Goal: Task Accomplishment & Management: Complete application form

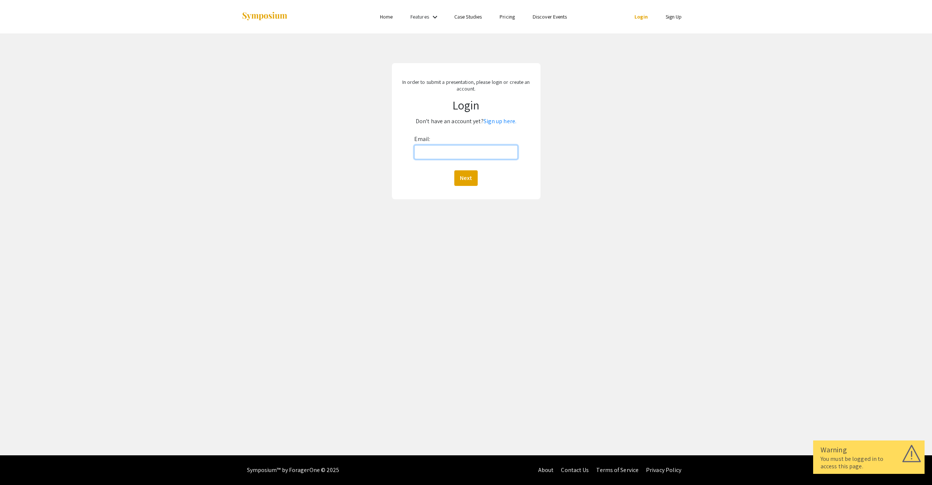
click at [443, 150] on input "Email:" at bounding box center [466, 152] width 104 height 14
click at [502, 121] on link "Sign up here." at bounding box center [499, 121] width 33 height 8
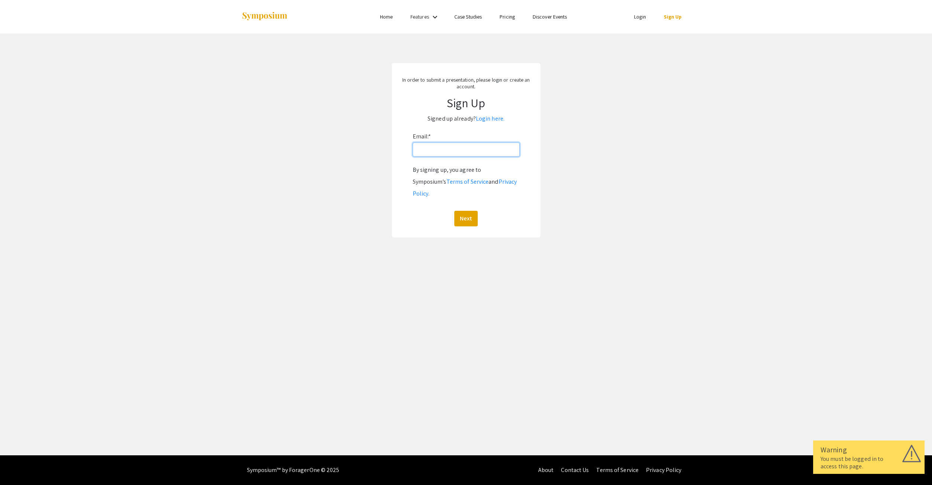
click at [465, 151] on input "Email: *" at bounding box center [465, 150] width 107 height 14
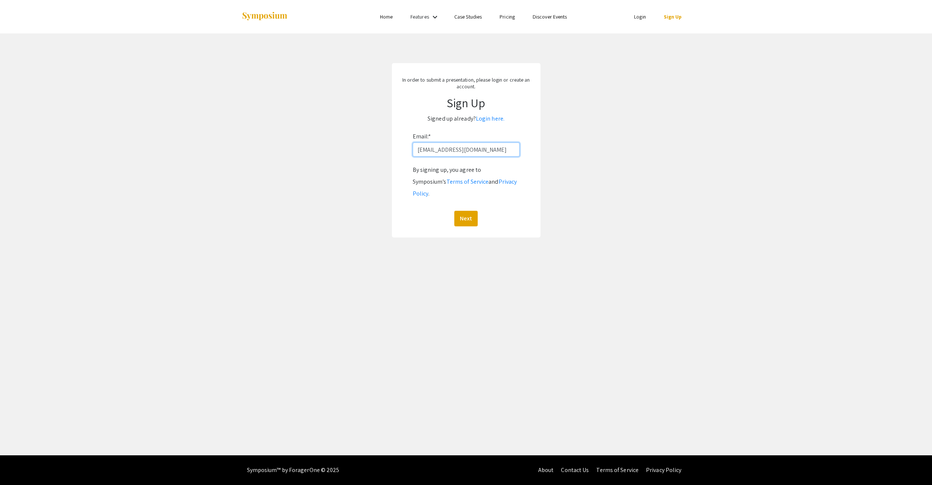
type input "[EMAIL_ADDRESS][DOMAIN_NAME]"
click at [454, 211] on button "Next" at bounding box center [465, 219] width 23 height 16
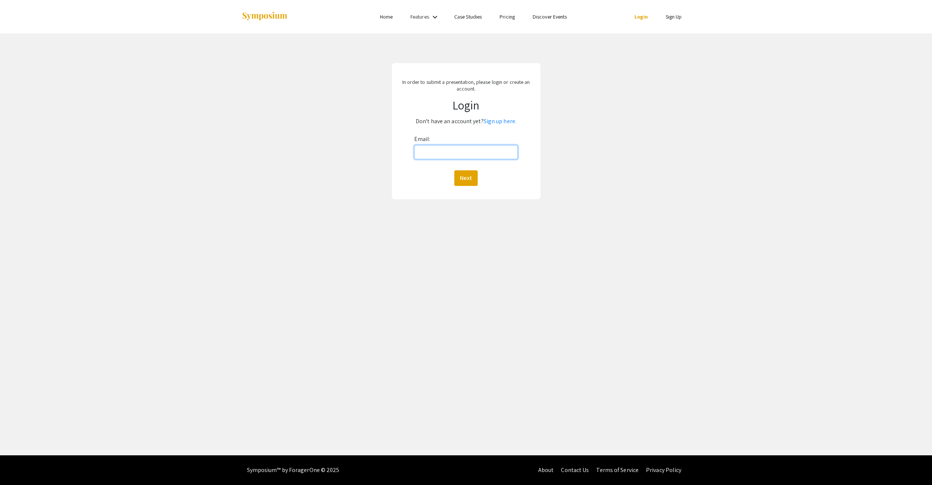
click at [439, 153] on input "Email:" at bounding box center [466, 152] width 104 height 14
type input "[EMAIL_ADDRESS][DOMAIN_NAME]"
click at [454, 170] on button "Next" at bounding box center [465, 178] width 23 height 16
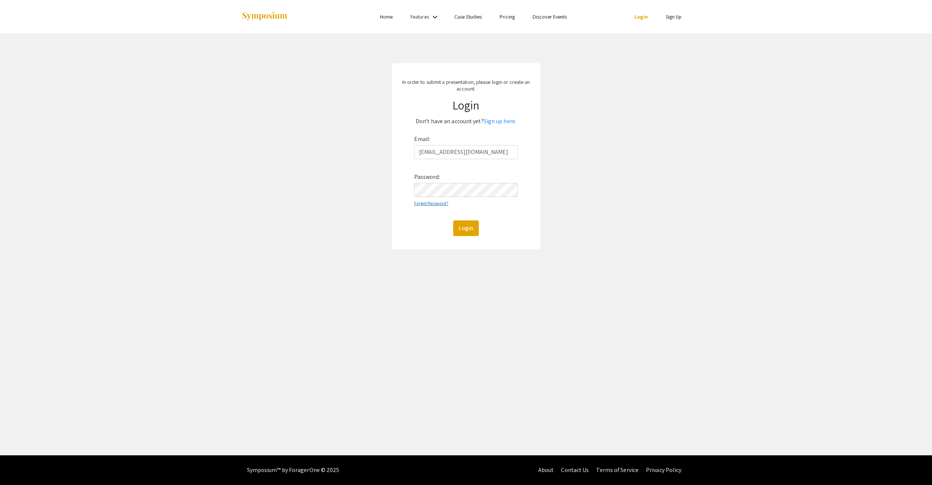
click at [429, 203] on link "Forgot Password?" at bounding box center [431, 203] width 35 height 6
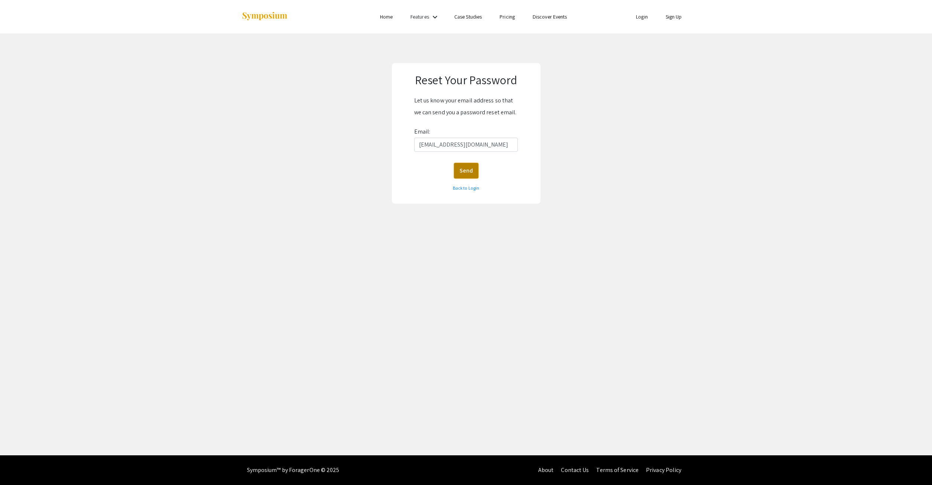
click at [470, 170] on button "Send" at bounding box center [466, 171] width 25 height 16
click at [464, 170] on button "Send" at bounding box center [466, 171] width 25 height 16
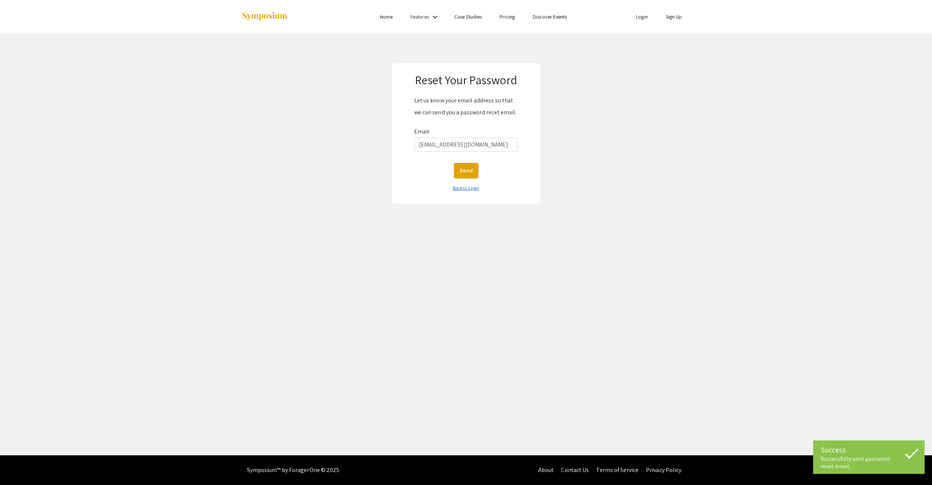
click at [473, 190] on link "Back to Login" at bounding box center [466, 188] width 26 height 6
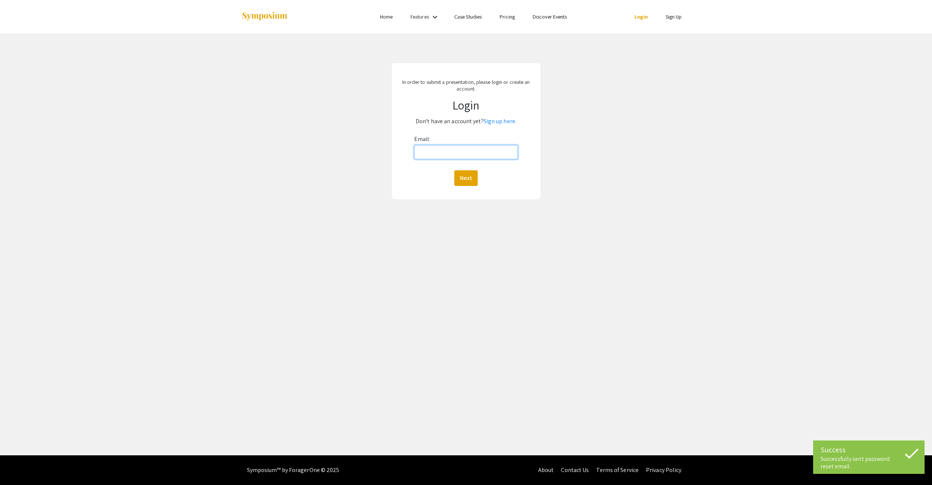
click at [450, 154] on input "Email:" at bounding box center [466, 152] width 104 height 14
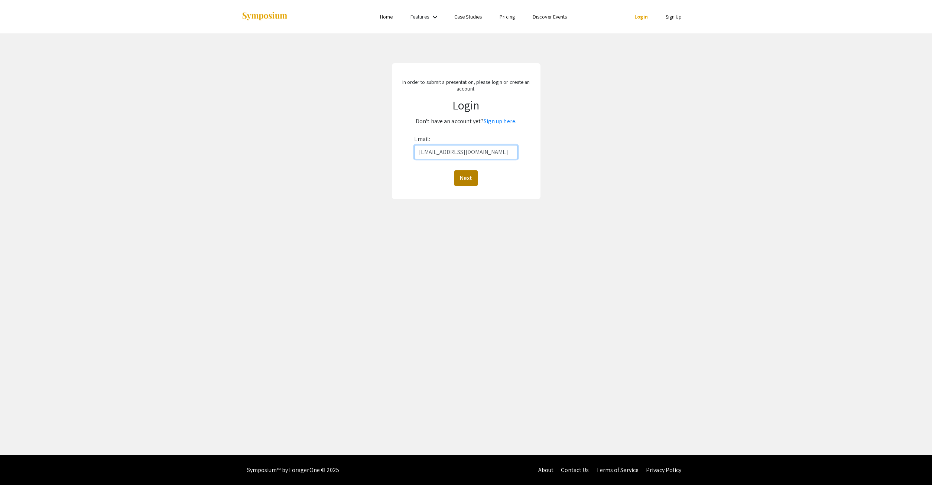
type input "[EMAIL_ADDRESS][DOMAIN_NAME]"
click at [464, 178] on button "Next" at bounding box center [465, 178] width 23 height 16
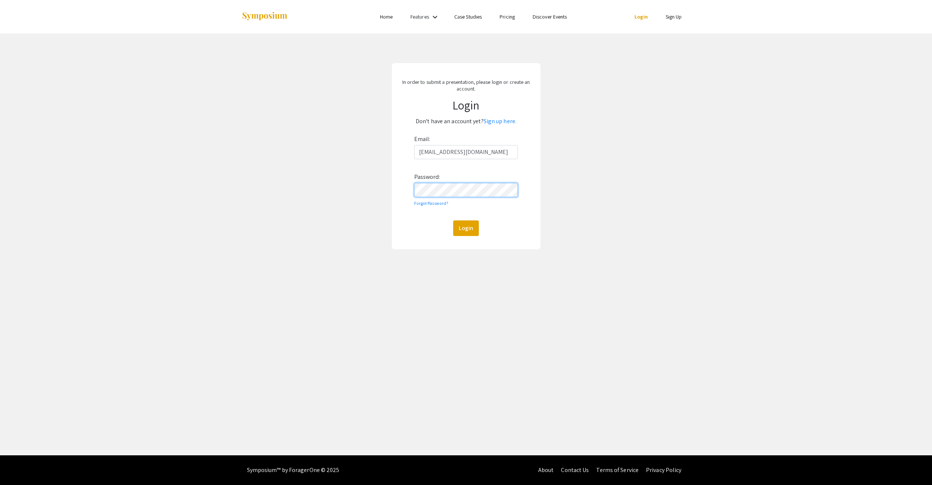
click at [453, 221] on button "Login" at bounding box center [466, 229] width 26 height 16
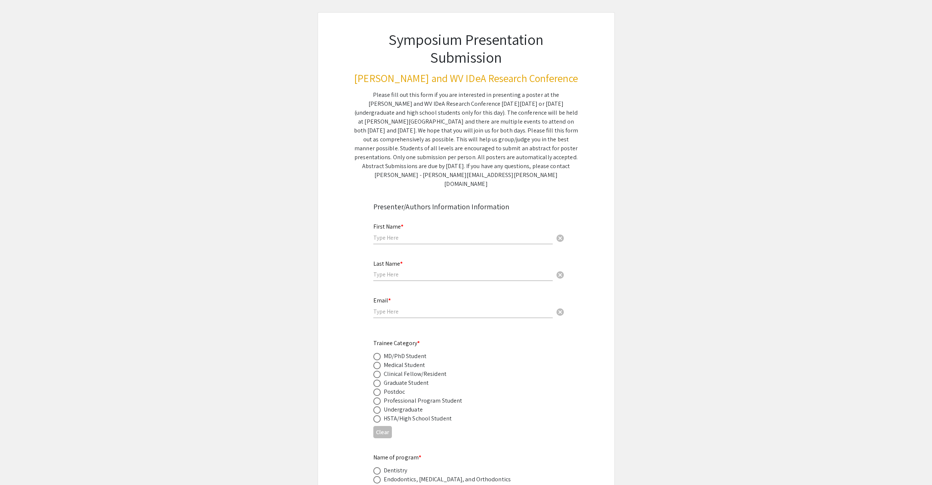
scroll to position [38, 0]
drag, startPoint x: 421, startPoint y: 199, endPoint x: 427, endPoint y: 213, distance: 14.9
click at [421, 214] on div "First Name * cancel" at bounding box center [462, 228] width 179 height 28
click at [428, 232] on input "text" at bounding box center [462, 236] width 179 height 8
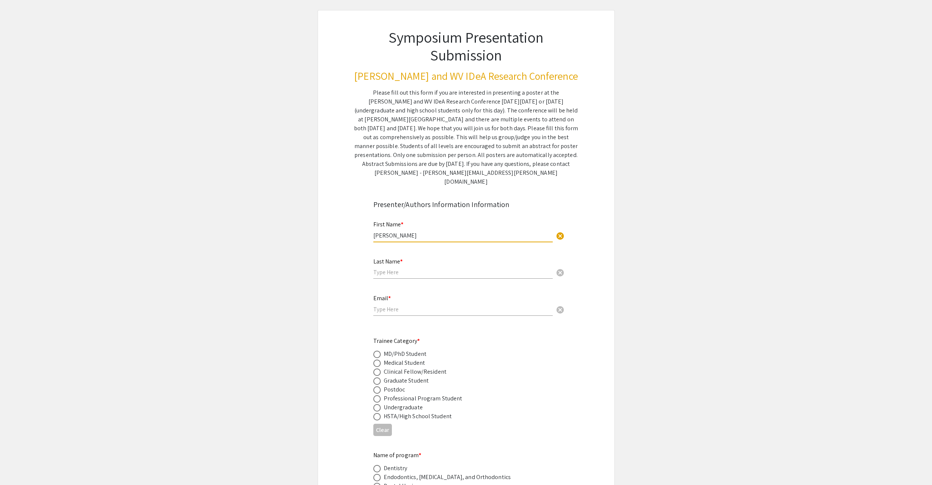
type input "[PERSON_NAME]"
click at [385, 268] on input "text" at bounding box center [462, 272] width 179 height 8
type input "[PERSON_NAME]"
click at [391, 306] on input "email" at bounding box center [462, 310] width 179 height 8
type input "[EMAIL_ADDRESS][DOMAIN_NAME]"
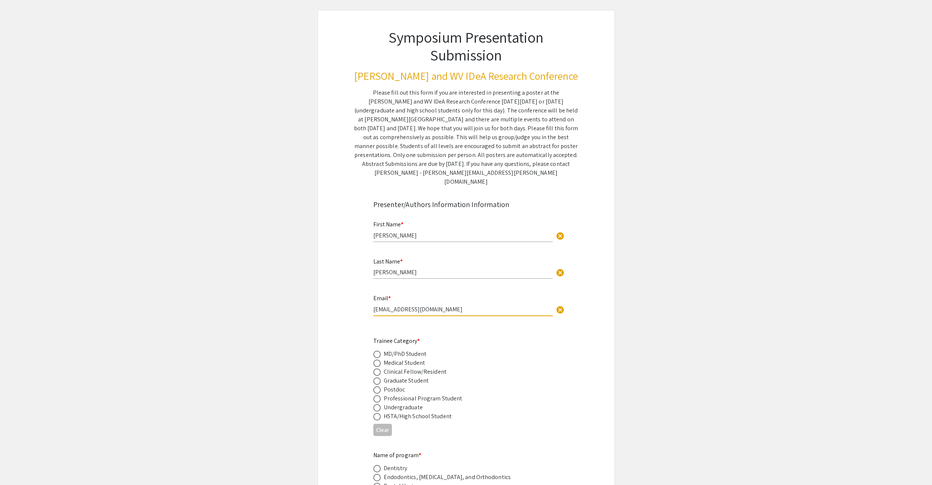
click at [377, 351] on span at bounding box center [376, 354] width 7 height 7
click at [377, 351] on input "radio" at bounding box center [376, 354] width 7 height 7
radio input "true"
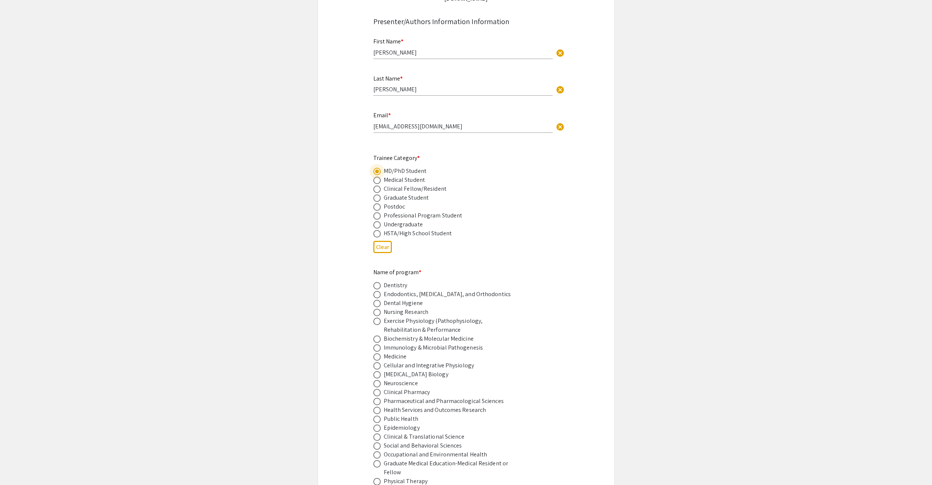
scroll to position [265, 0]
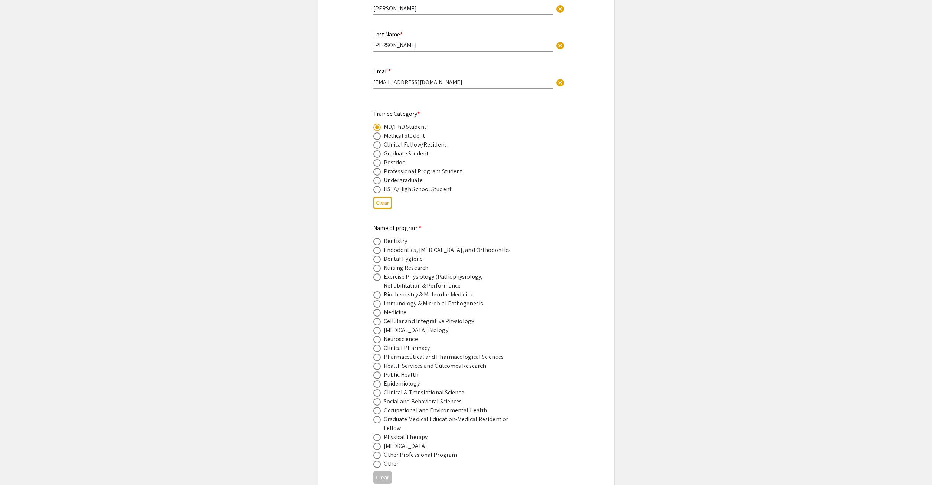
click at [378, 291] on span at bounding box center [376, 294] width 7 height 7
click at [378, 291] on input "radio" at bounding box center [376, 294] width 7 height 7
radio input "true"
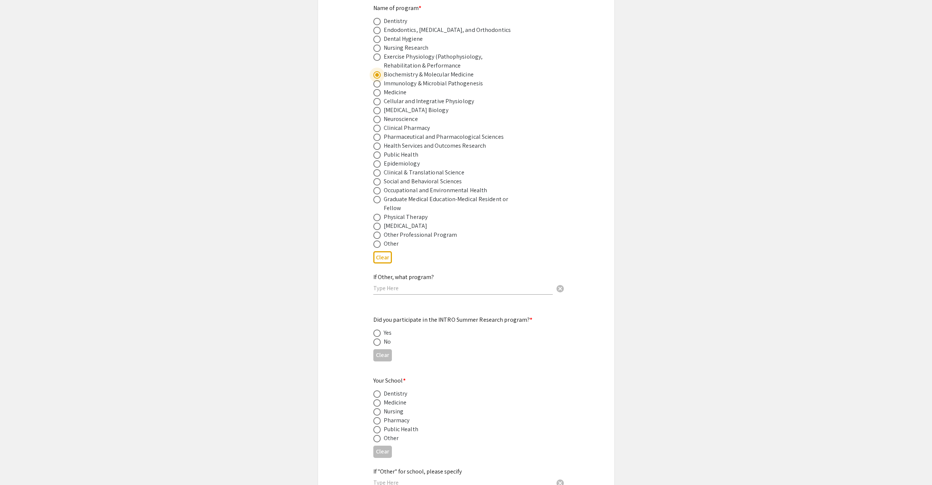
scroll to position [492, 0]
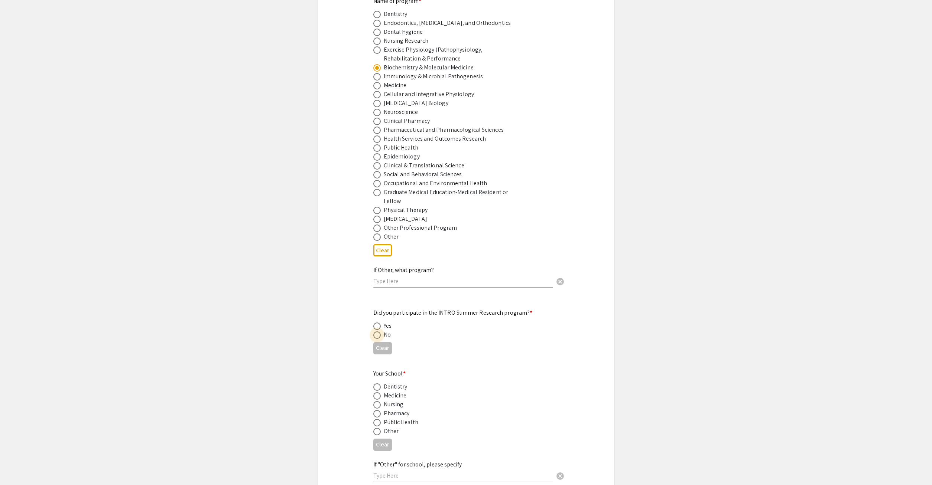
click at [374, 332] on span at bounding box center [376, 335] width 7 height 7
click at [374, 332] on input "radio" at bounding box center [376, 335] width 7 height 7
radio input "true"
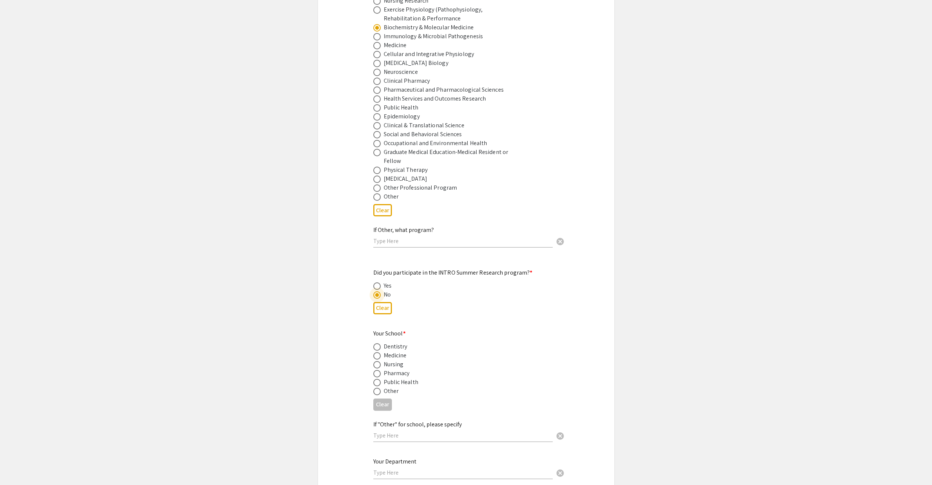
scroll to position [568, 0]
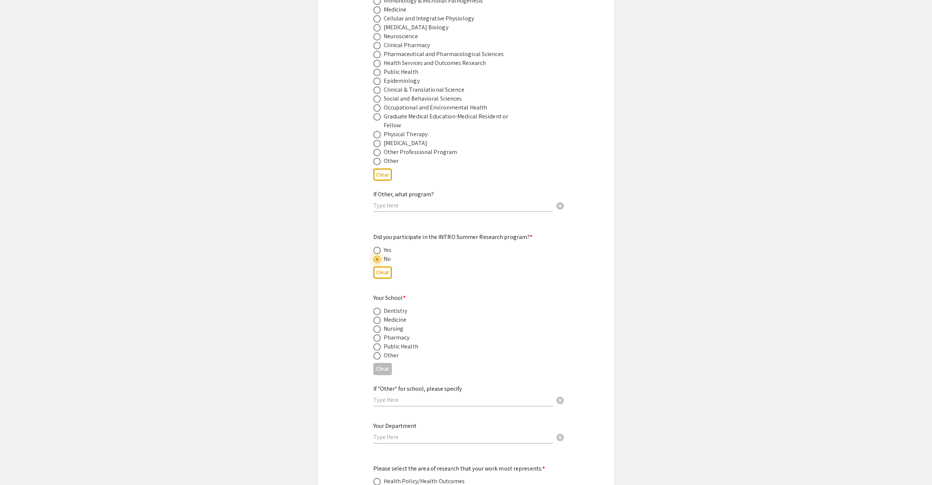
click at [377, 317] on span at bounding box center [376, 320] width 7 height 7
click at [377, 317] on input "radio" at bounding box center [376, 320] width 7 height 7
radio input "true"
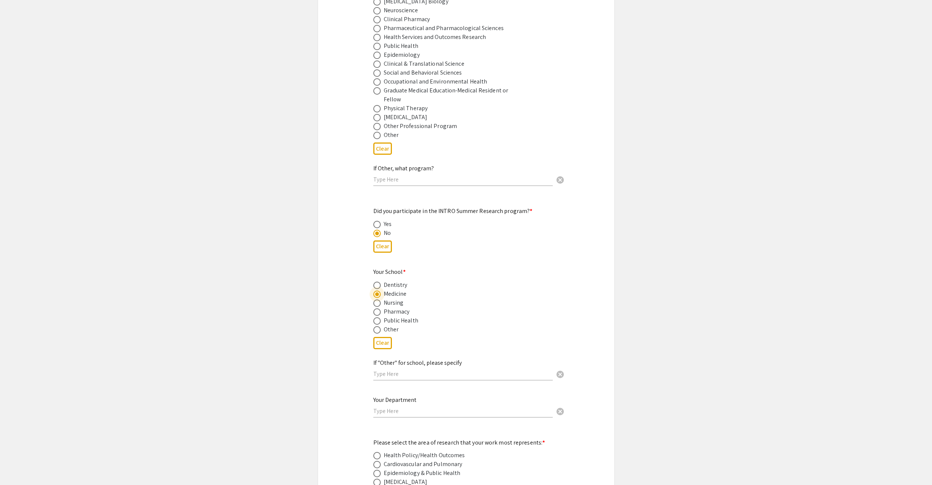
scroll to position [682, 0]
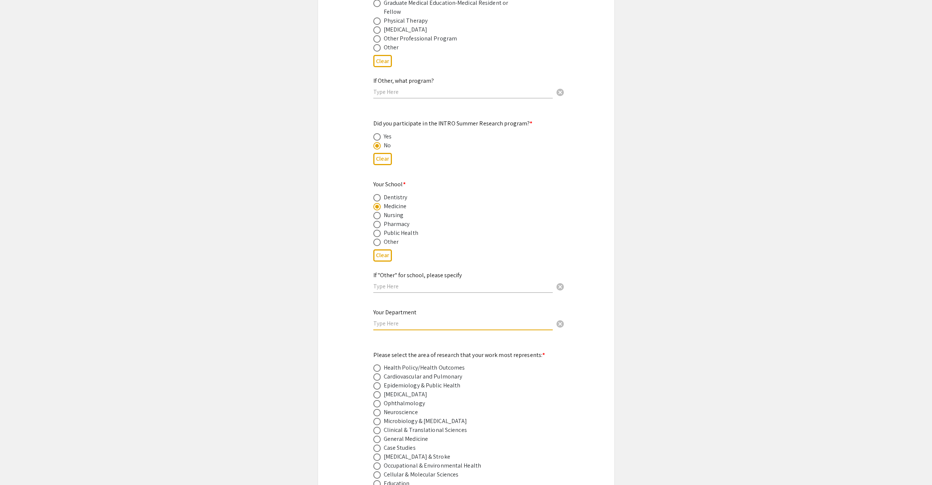
click at [424, 320] on input "text" at bounding box center [462, 324] width 179 height 8
type input "Biochemistry and Molecular Medicine"
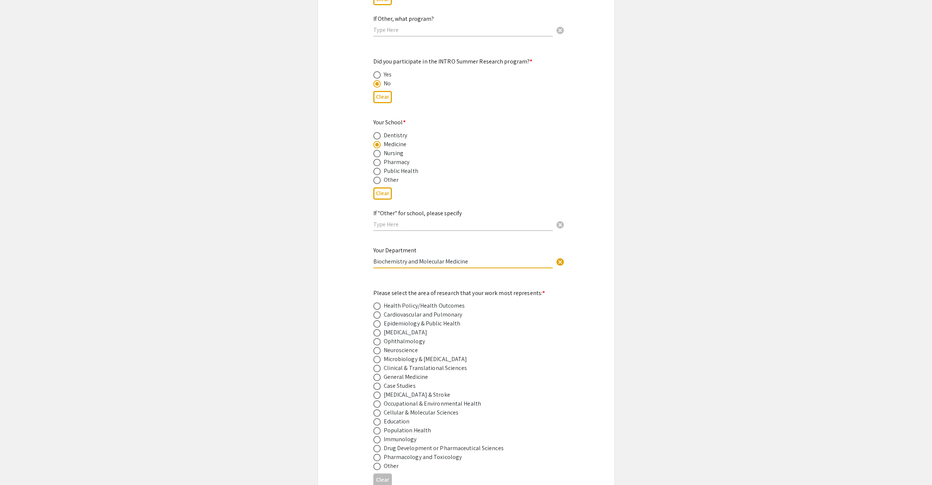
scroll to position [757, 0]
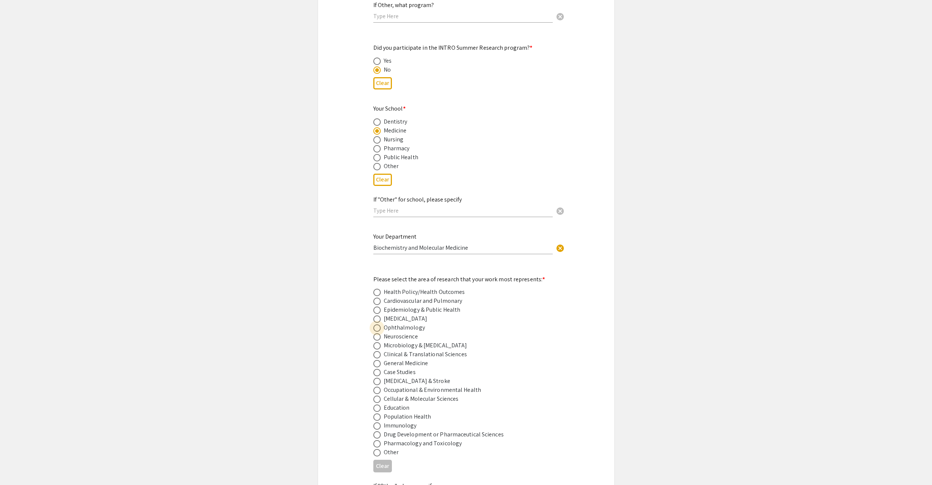
click at [379, 324] on span at bounding box center [376, 327] width 7 height 7
click at [379, 324] on input "radio" at bounding box center [376, 327] width 7 height 7
radio input "true"
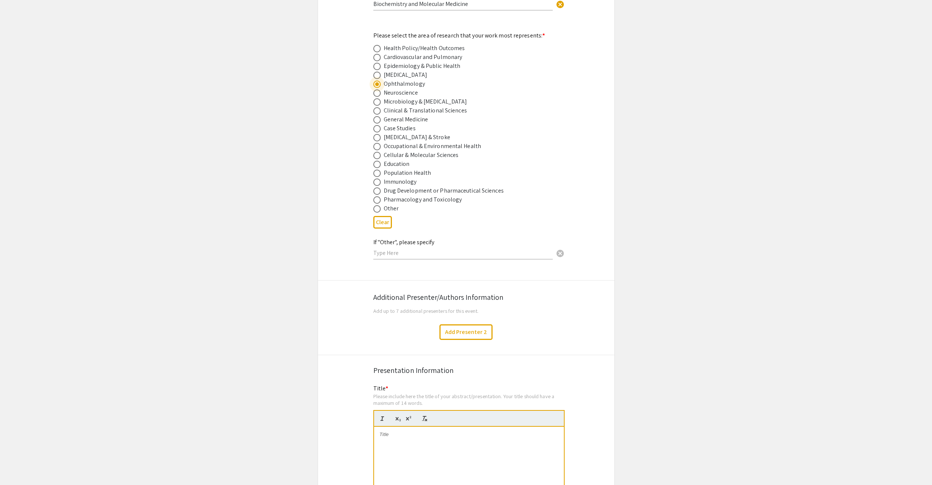
scroll to position [1060, 0]
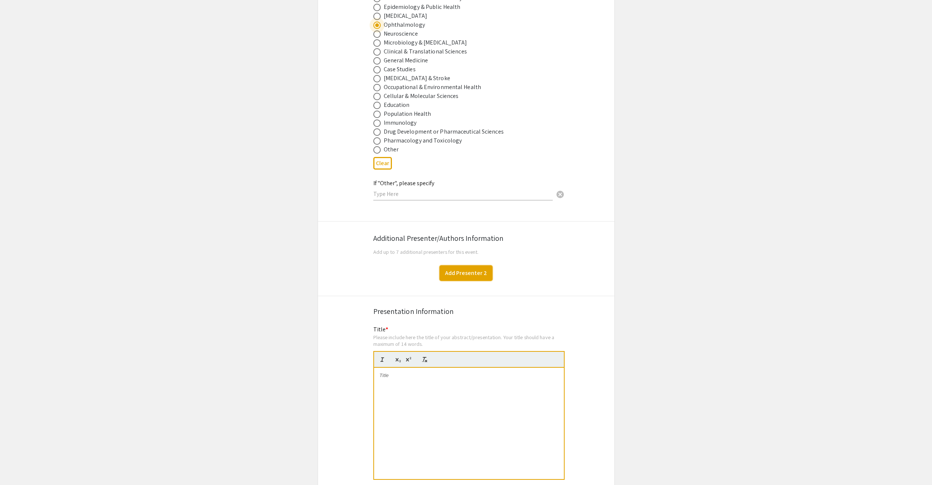
click at [487, 265] on button "Add Presenter 2" at bounding box center [465, 273] width 53 height 16
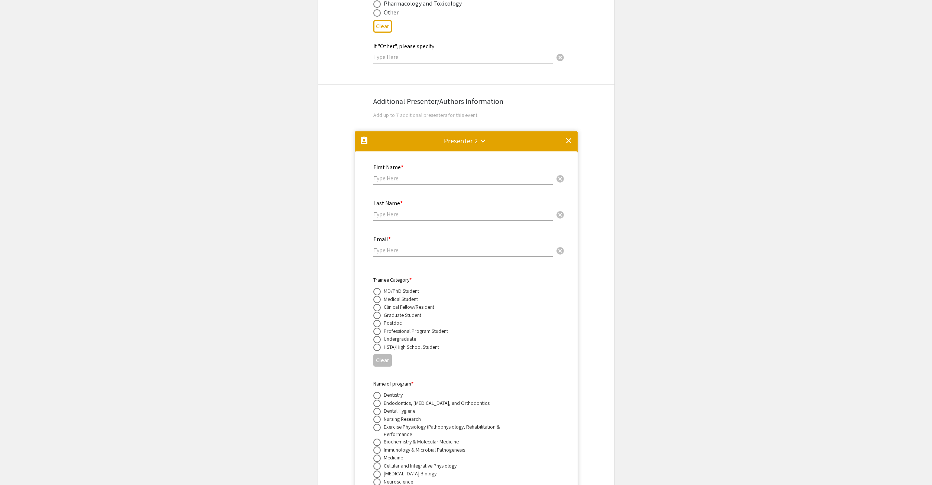
scroll to position [1084, 0]
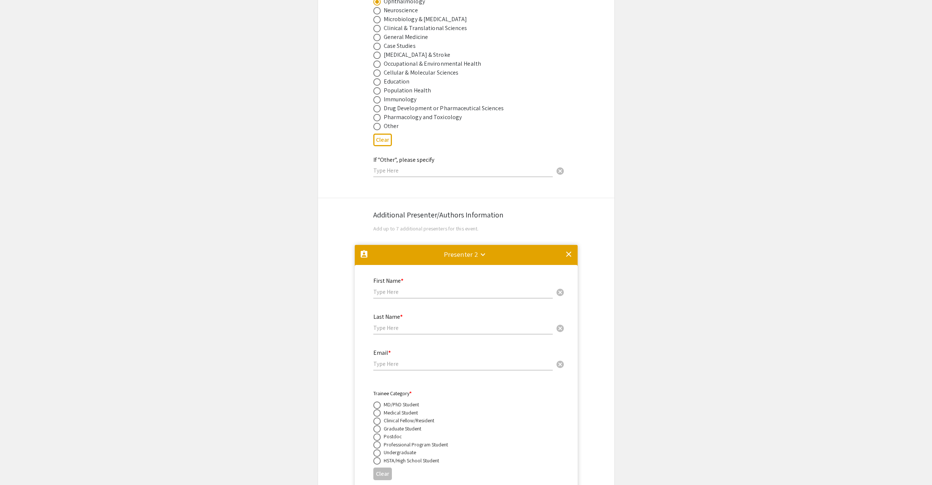
click at [569, 250] on mat-icon "clear" at bounding box center [568, 254] width 9 height 9
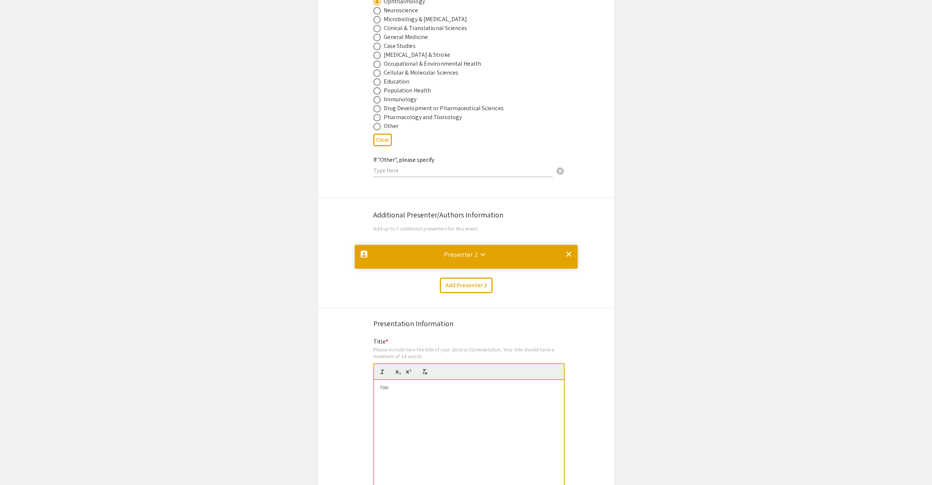
scroll to position [0, 0]
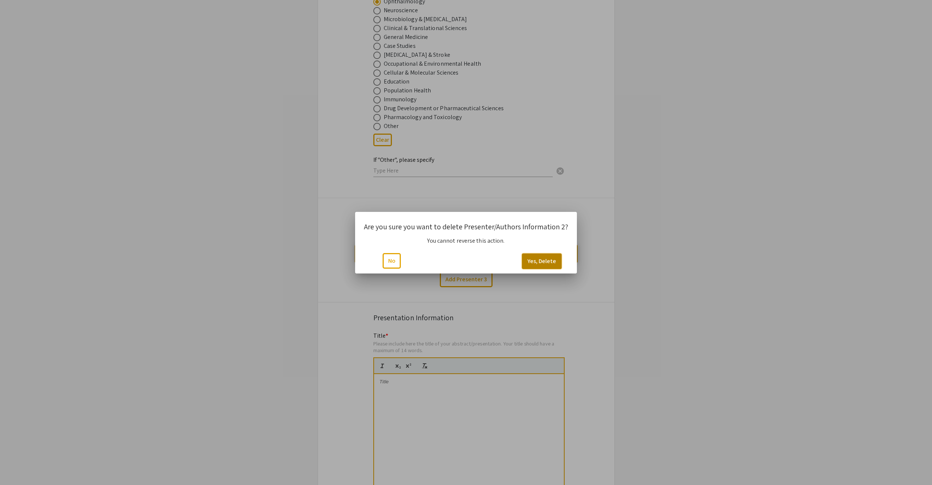
click at [538, 261] on button "Yes, Delete" at bounding box center [542, 262] width 40 height 16
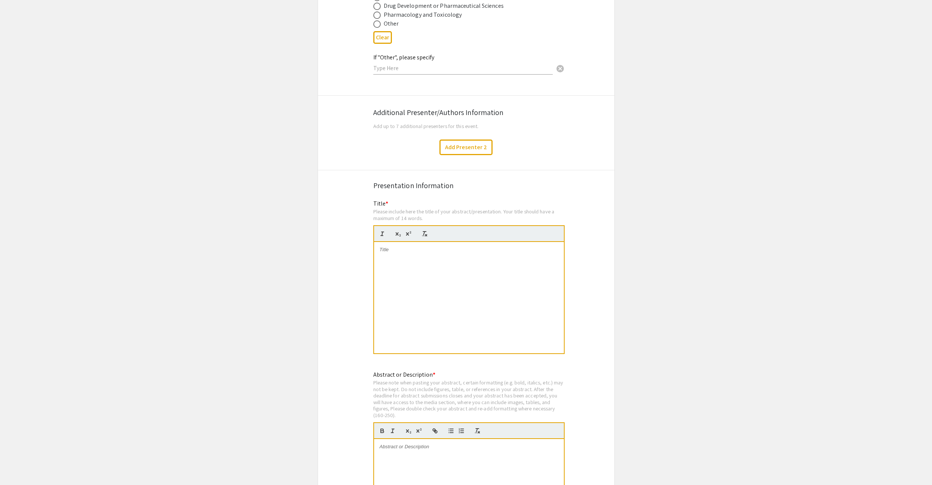
scroll to position [1197, 0]
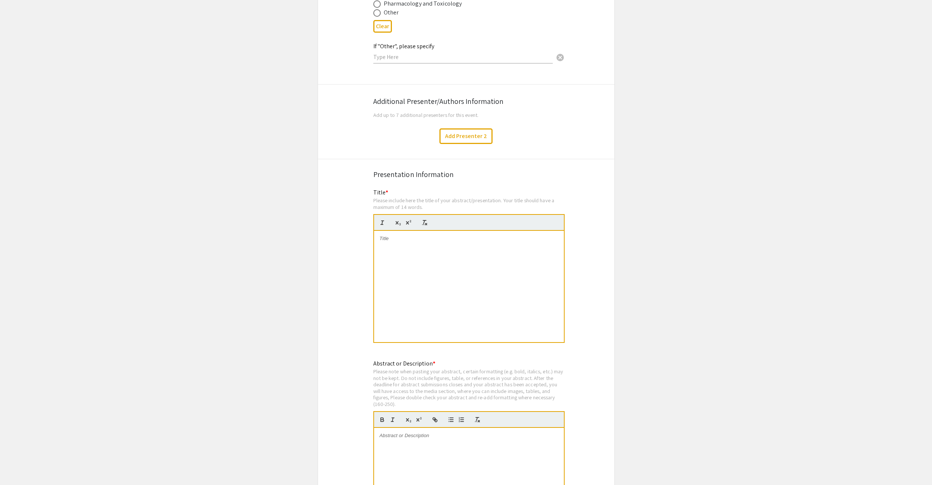
click at [497, 237] on div at bounding box center [469, 286] width 190 height 111
click at [389, 235] on p "Validating the efficacy of [MEDICAL_DATA] for Prominin-1 associated inherited r…" at bounding box center [468, 242] width 179 height 14
click at [397, 235] on p "Validating the efficacy of [MEDICAL_DATA] for Prominin-1 associated inherited r…" at bounding box center [468, 242] width 179 height 14
click at [418, 235] on p "Validating the efficacy of [MEDICAL_DATA] for Prominin-1 associated inherited r…" at bounding box center [468, 242] width 179 height 14
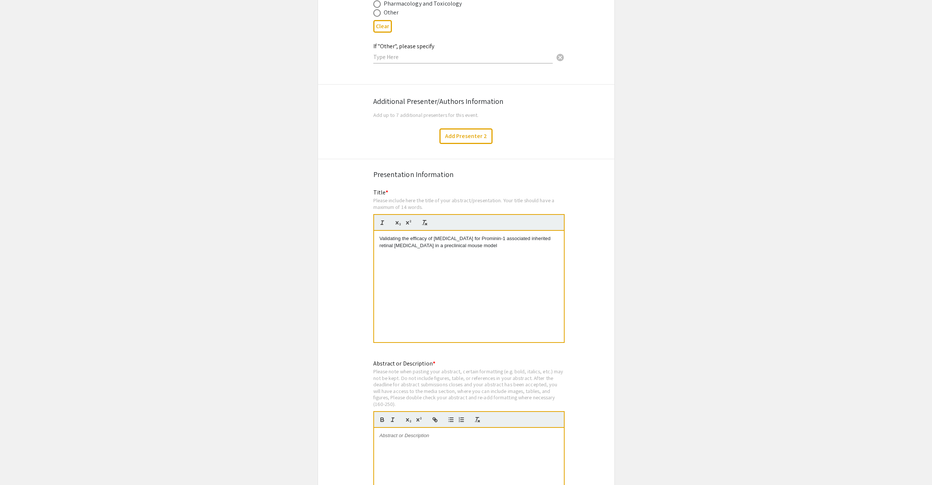
click at [419, 235] on p "Validating the efficacy of [MEDICAL_DATA] for Prominin-1 associated inherited r…" at bounding box center [468, 242] width 179 height 14
click at [507, 231] on div "Validating the efficacy of [MEDICAL_DATA] for Prominin-1 associated inherited r…" at bounding box center [469, 286] width 190 height 111
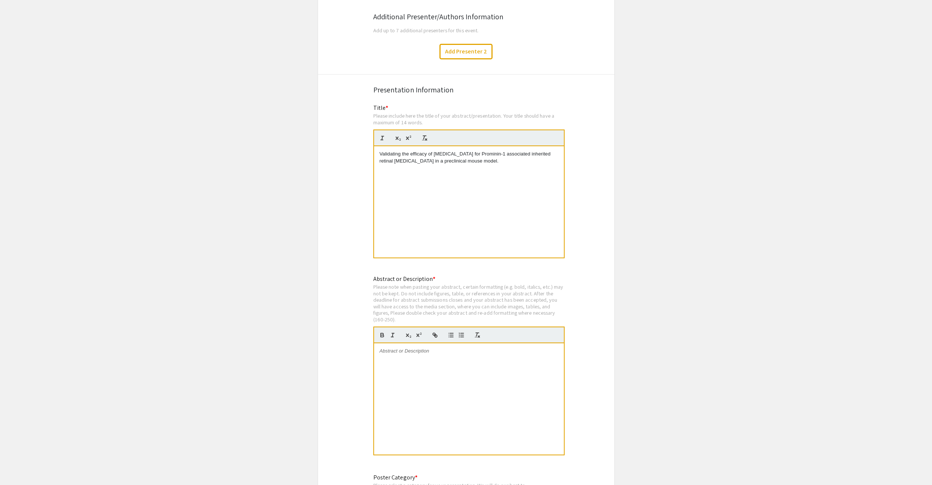
scroll to position [1311, 0]
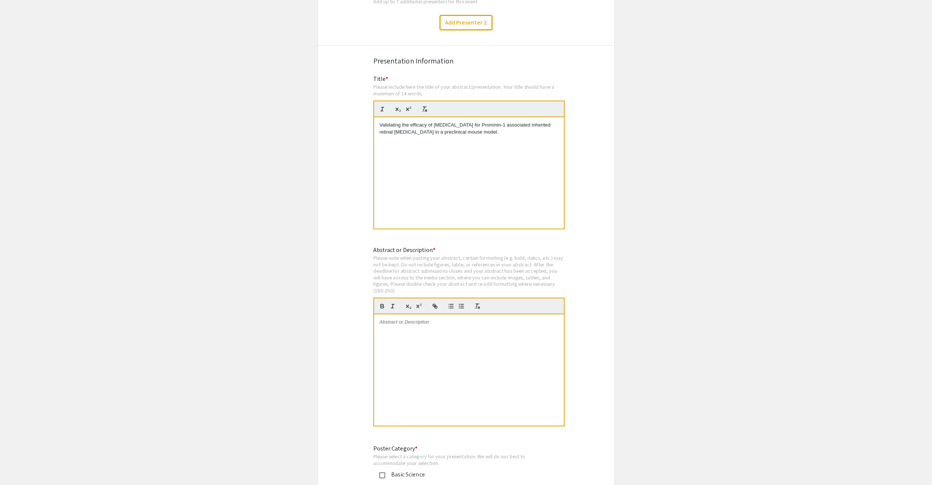
click at [503, 318] on div at bounding box center [469, 369] width 190 height 111
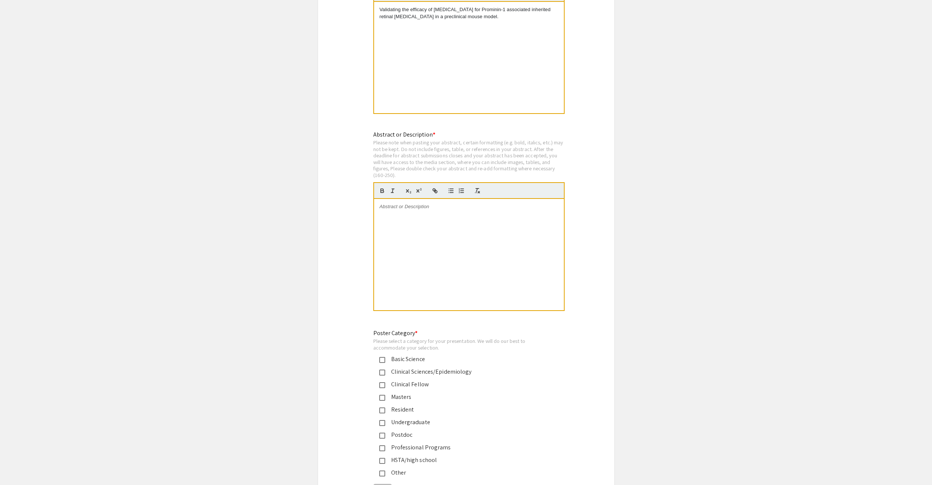
scroll to position [1462, 0]
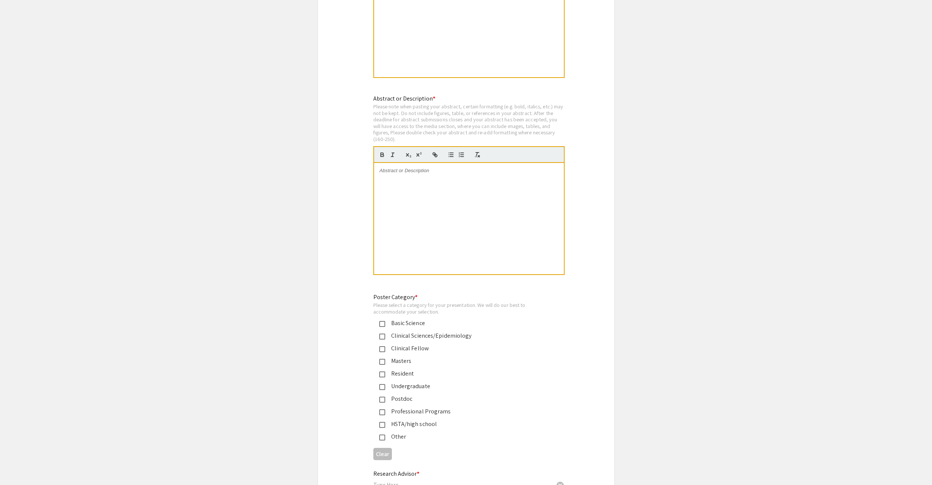
click at [383, 321] on mat-pseudo-checkbox at bounding box center [382, 324] width 6 height 6
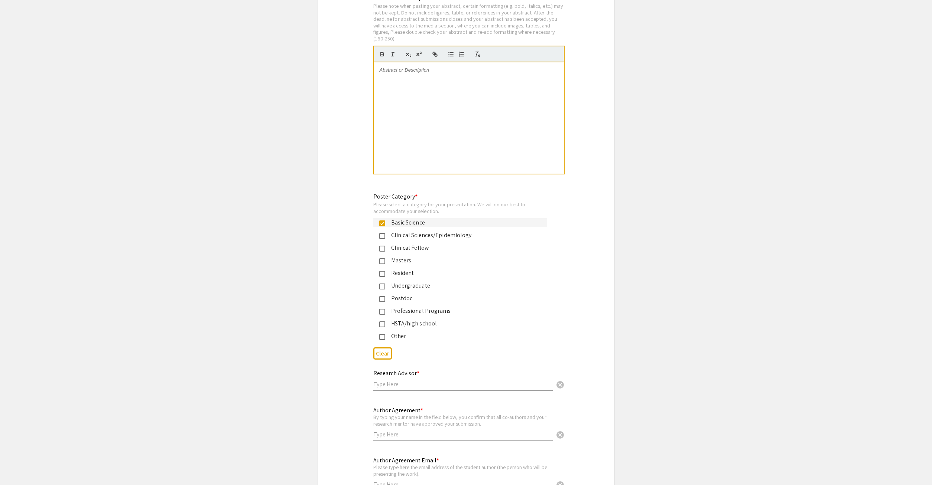
scroll to position [1576, 0]
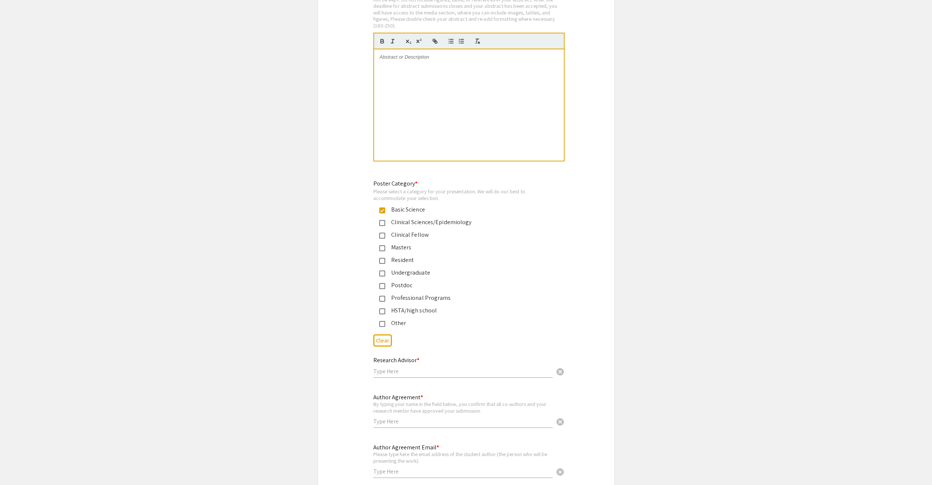
click at [485, 352] on div "Research Advisor * cancel" at bounding box center [462, 368] width 179 height 36
click at [485, 368] on input "text" at bounding box center [462, 372] width 179 height 8
type input "R"
type input "[PERSON_NAME]"
click at [488, 418] on input "text" at bounding box center [462, 422] width 179 height 8
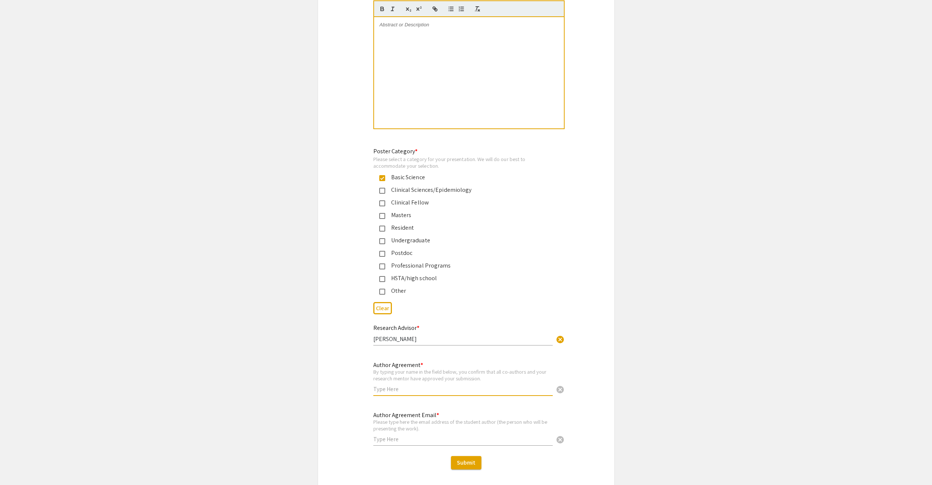
scroll to position [1611, 0]
type input "[PERSON_NAME]"
click at [490, 416] on div "Please type here the email address of the student author (the person who will b…" at bounding box center [462, 422] width 179 height 13
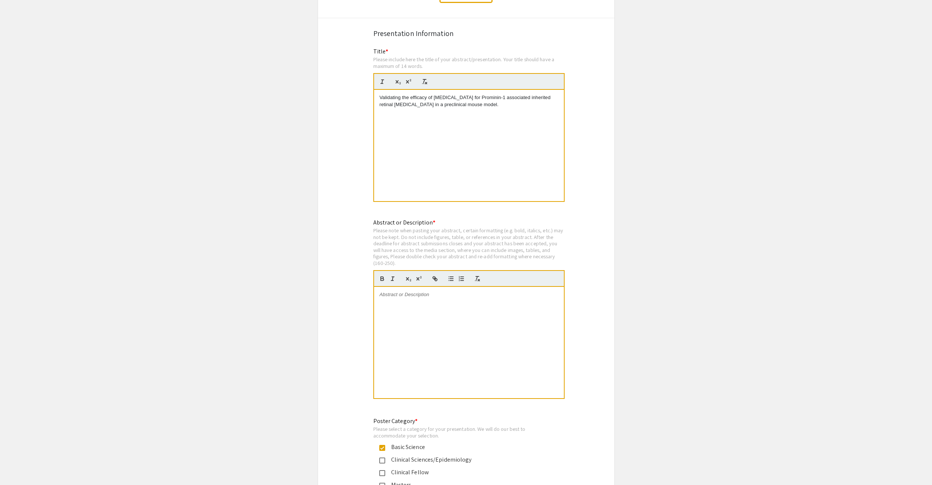
scroll to position [1346, 0]
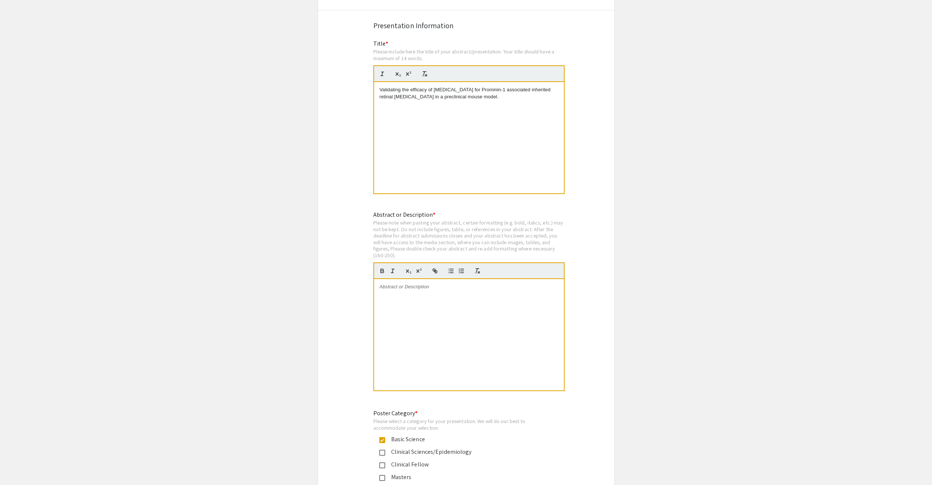
type input "[EMAIL_ADDRESS][DOMAIN_NAME]"
drag, startPoint x: 424, startPoint y: 295, endPoint x: 430, endPoint y: 283, distance: 14.1
click at [424, 294] on div at bounding box center [469, 334] width 190 height 111
click at [465, 82] on div "Validating the efficacy of [MEDICAL_DATA] for Prominin-1 associated inherited r…" at bounding box center [469, 137] width 190 height 111
click at [472, 87] on p "Validating the efficacy of [MEDICAL_DATA] for Prominin-1 associated inherited r…" at bounding box center [468, 94] width 179 height 14
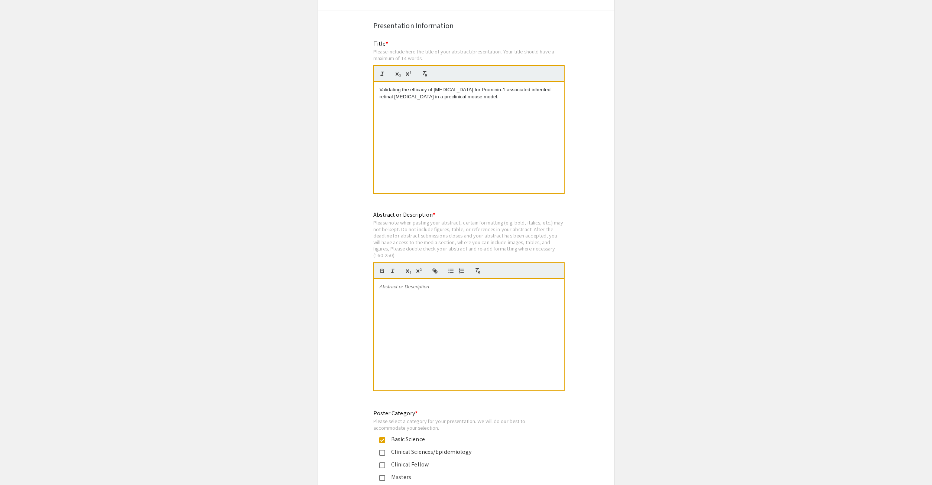
click at [392, 87] on p "Validating the efficacy of [MEDICAL_DATA] for Prominin-1 associated inherited r…" at bounding box center [468, 94] width 179 height 14
click at [466, 87] on p "Validating the efficacy of [MEDICAL_DATA] for Prominin-1 associated inherited r…" at bounding box center [468, 94] width 179 height 14
click at [418, 268] on icon "button" at bounding box center [418, 271] width 7 height 7
click at [416, 268] on icon "button" at bounding box center [418, 271] width 7 height 7
drag, startPoint x: 539, startPoint y: 63, endPoint x: 521, endPoint y: 63, distance: 18.2
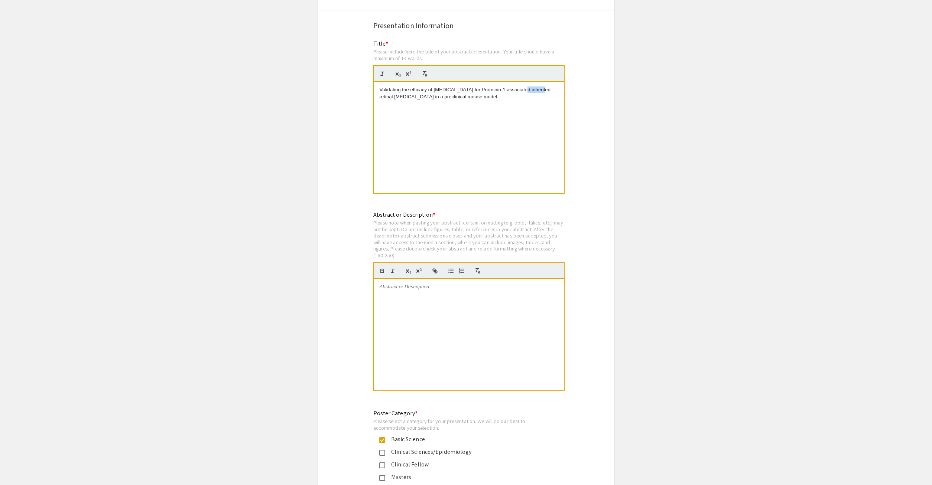
click at [521, 87] on p "Validating the efficacy of [MEDICAL_DATA] for Prominin-1 associated inherited r…" at bounding box center [468, 94] width 179 height 14
click at [396, 87] on p "Validating the efficacy of [MEDICAL_DATA] for Prominin-1 associated retinal [ME…" at bounding box center [468, 94] width 179 height 14
click at [443, 284] on p "﻿" at bounding box center [468, 287] width 179 height 7
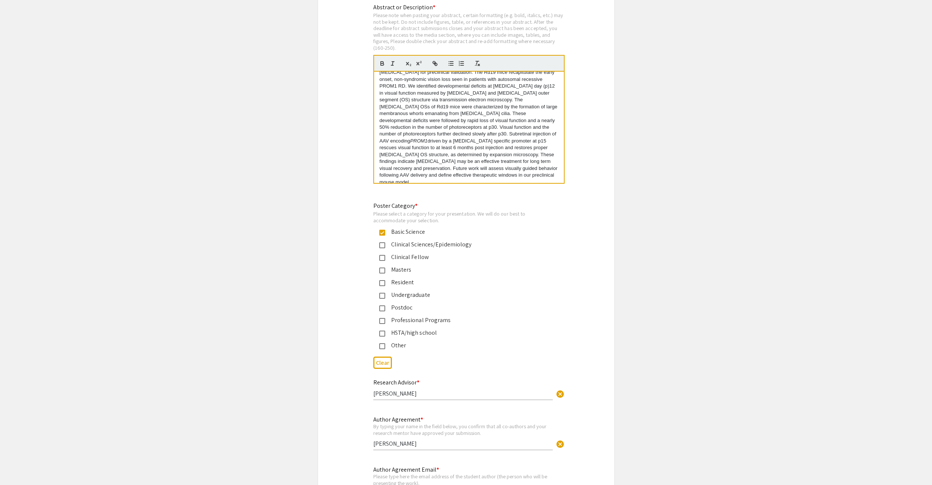
scroll to position [1536, 0]
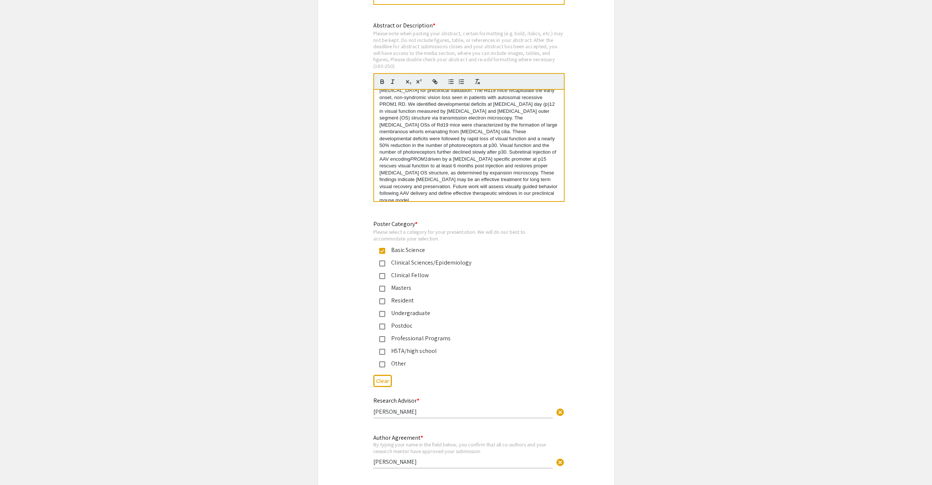
click at [508, 133] on p "Prominin-1 associated retinal [MEDICAL_DATA] ( PROM1 RD) is an inherited blindi…" at bounding box center [468, 121] width 179 height 164
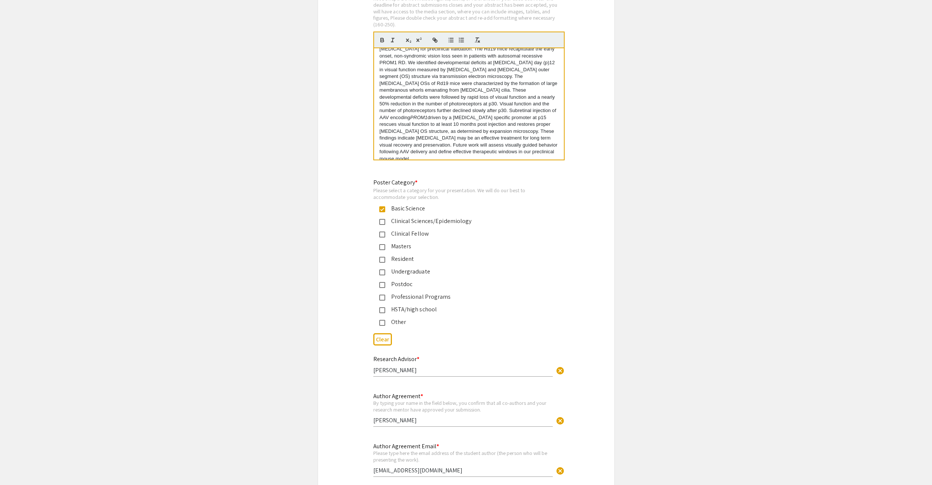
scroll to position [1573, 0]
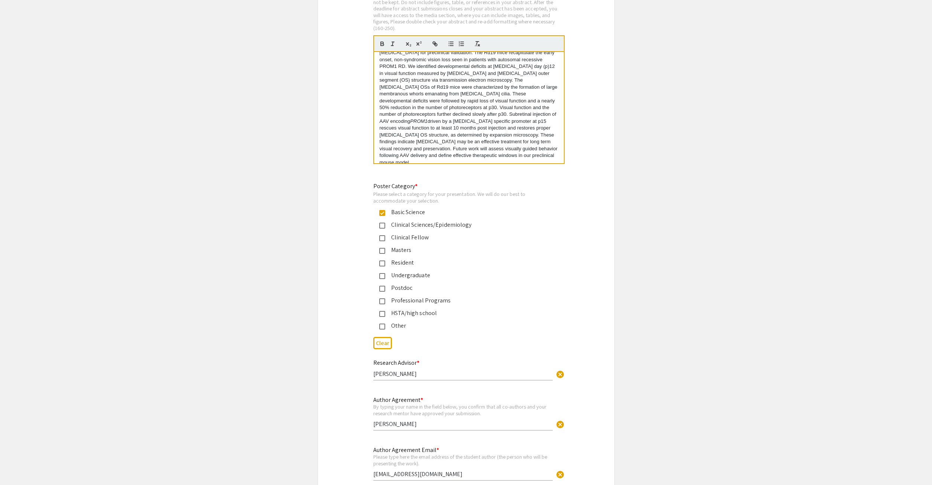
click at [425, 110] on p "Prominin-1 associated retinal [MEDICAL_DATA] ( PROM1 RD) is an inherited blindi…" at bounding box center [468, 83] width 179 height 164
click at [427, 110] on p "Prominin-1 associated retinal [MEDICAL_DATA] ( PROM1 RD) is an inherited blindi…" at bounding box center [468, 83] width 179 height 164
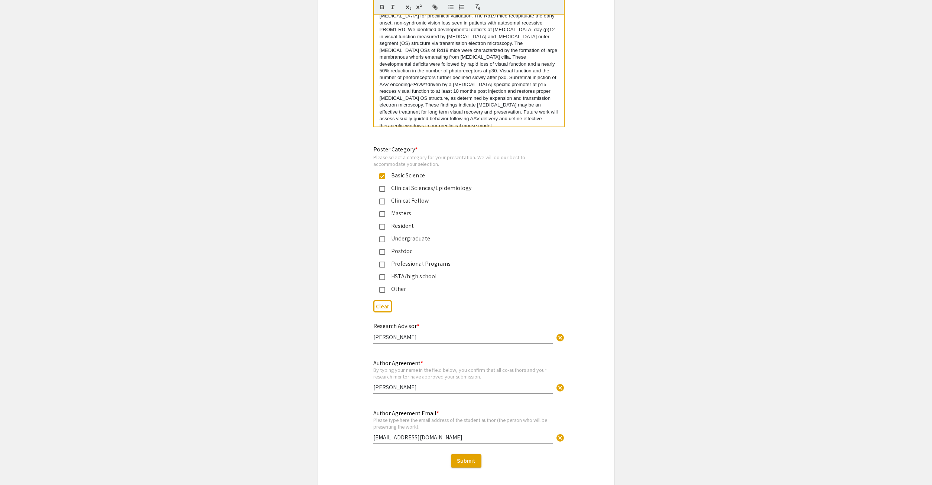
scroll to position [1611, 0]
click at [470, 456] on span "Submit" at bounding box center [466, 460] width 19 height 8
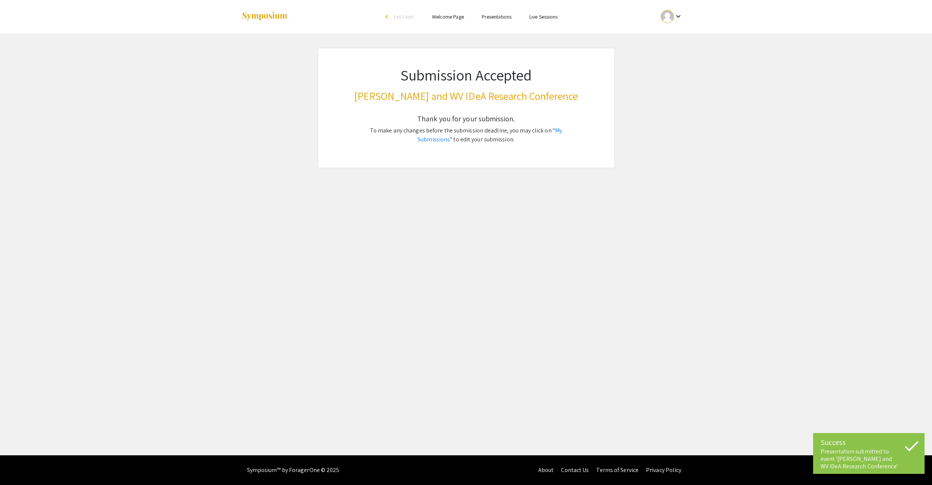
scroll to position [0, 0]
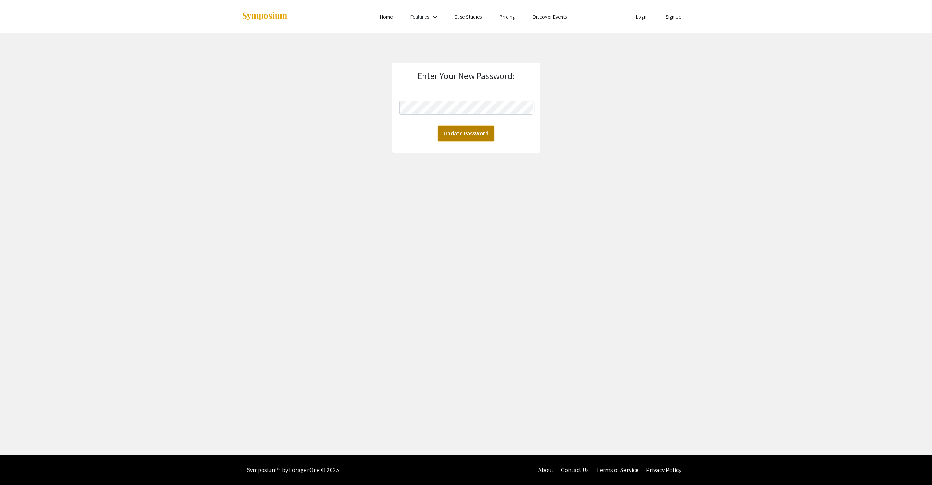
click at [464, 136] on button "Update Password" at bounding box center [466, 134] width 56 height 16
